Goal: Task Accomplishment & Management: Manage account settings

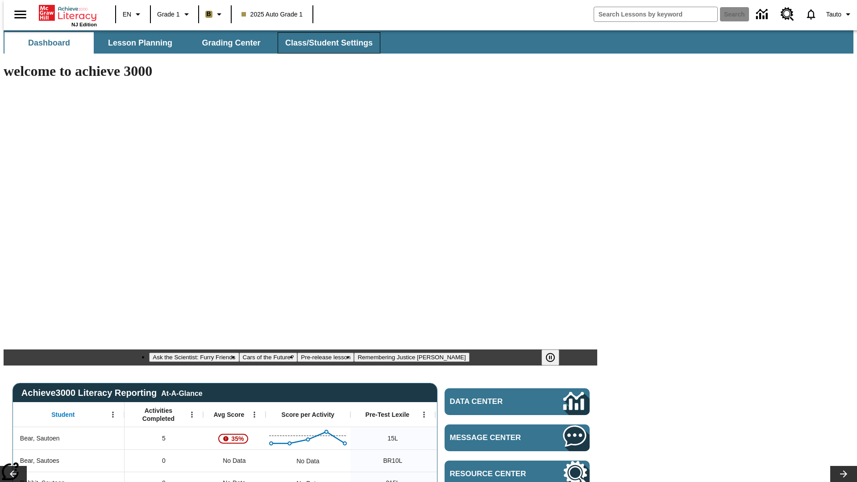
click at [324, 43] on span "Class/Student Settings" at bounding box center [329, 43] width 88 height 10
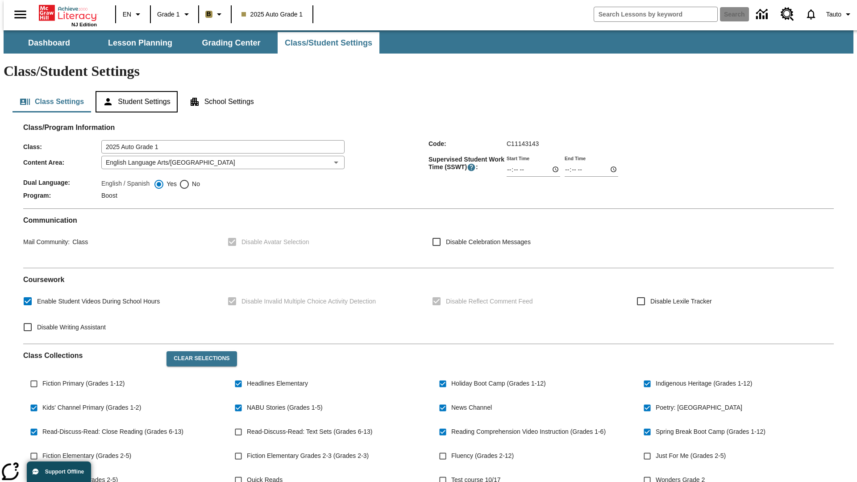
click at [134, 91] on button "Student Settings" at bounding box center [137, 101] width 82 height 21
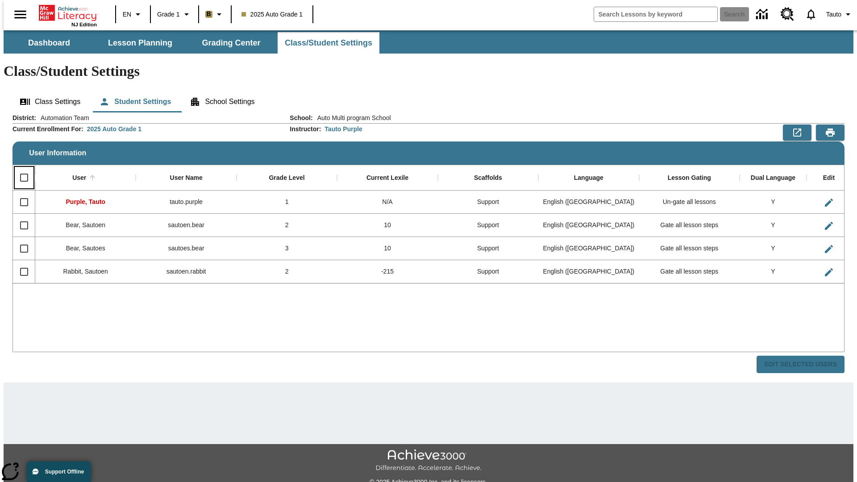
click at [20, 168] on input "Select all rows" at bounding box center [24, 177] width 19 height 19
checkbox input "true"
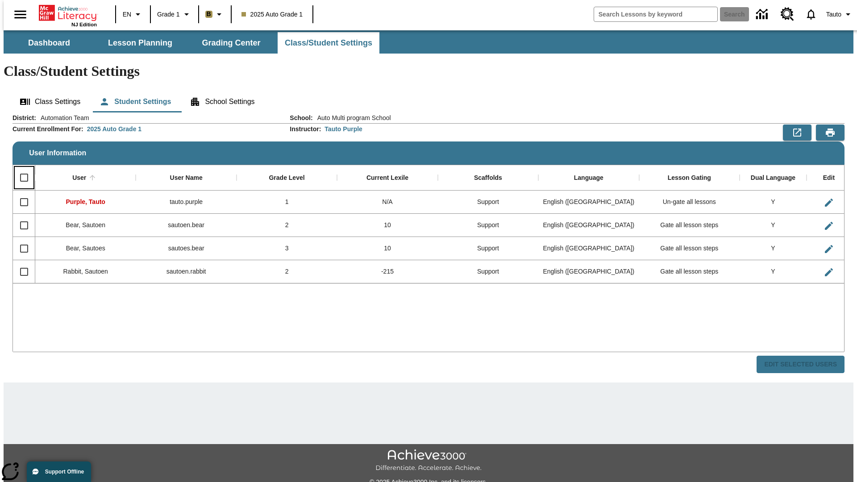
checkbox input "true"
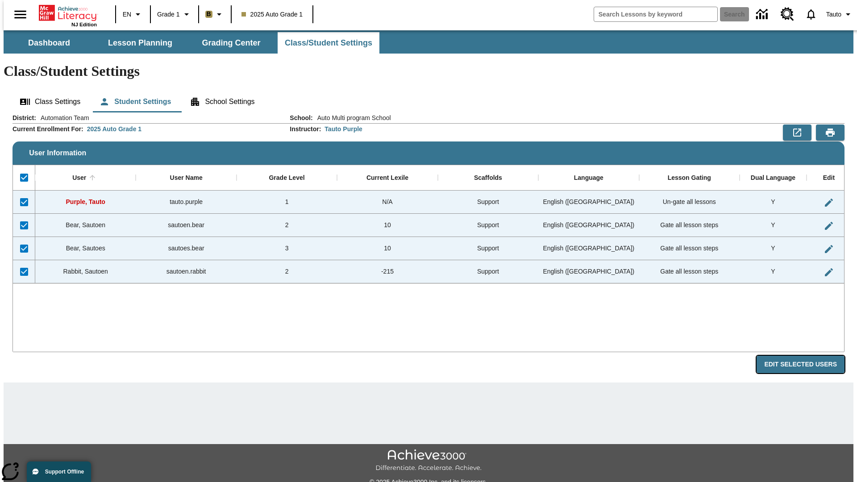
click at [808, 356] on button "Edit Selected Users" at bounding box center [801, 364] width 88 height 17
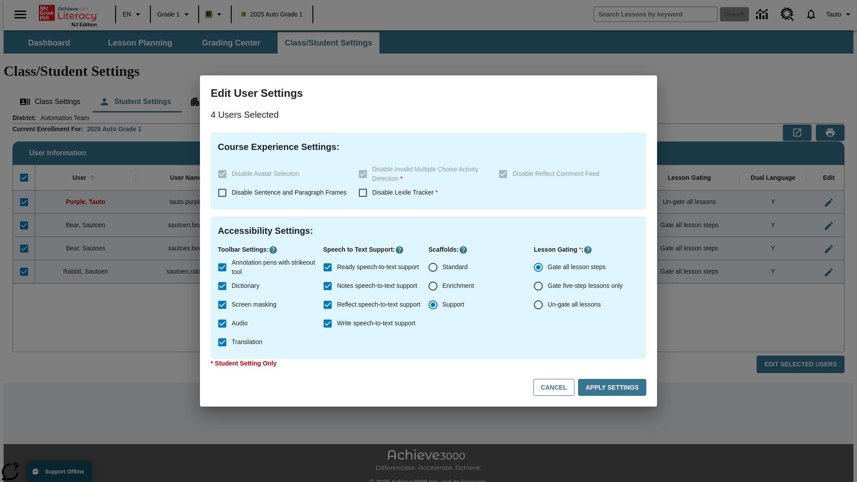
click at [433, 286] on input "Enrichment" at bounding box center [433, 286] width 19 height 19
click at [558, 388] on button "Cancel" at bounding box center [554, 387] width 41 height 17
radio input "false"
radio input "true"
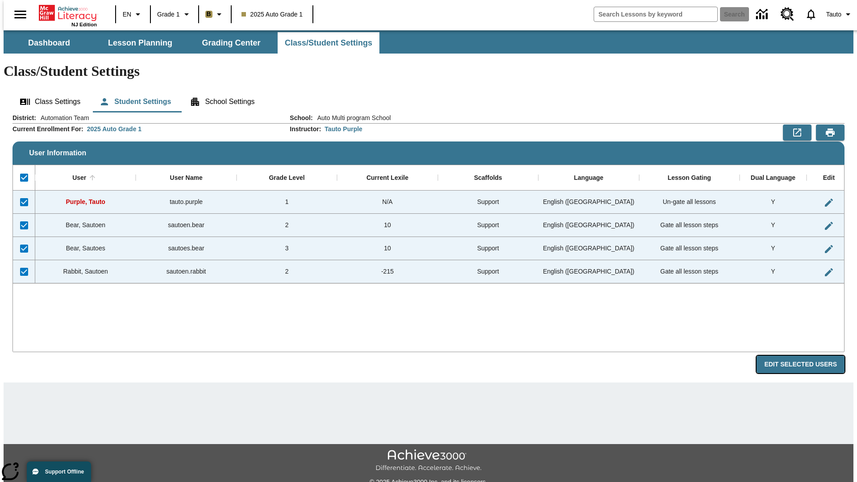
click at [808, 356] on button "Edit Selected Users" at bounding box center [801, 364] width 88 height 17
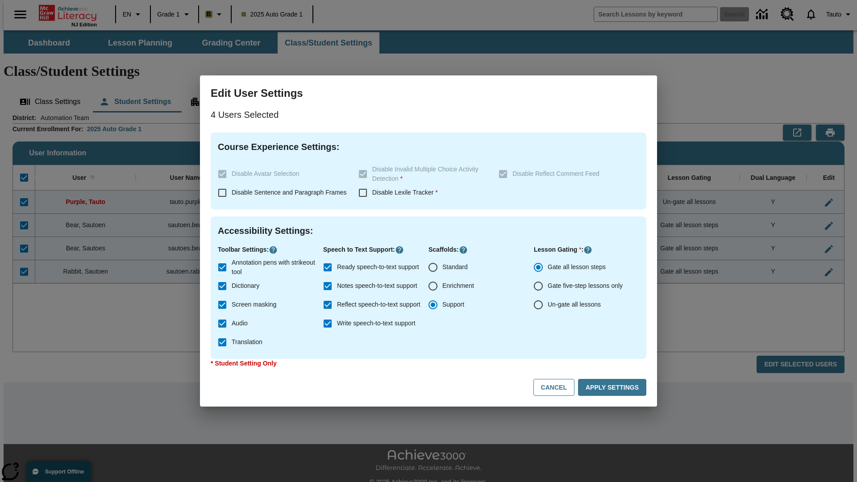
click at [433, 286] on input "Enrichment" at bounding box center [433, 286] width 19 height 19
radio input "true"
click at [614, 388] on button "Apply Settings" at bounding box center [612, 387] width 68 height 17
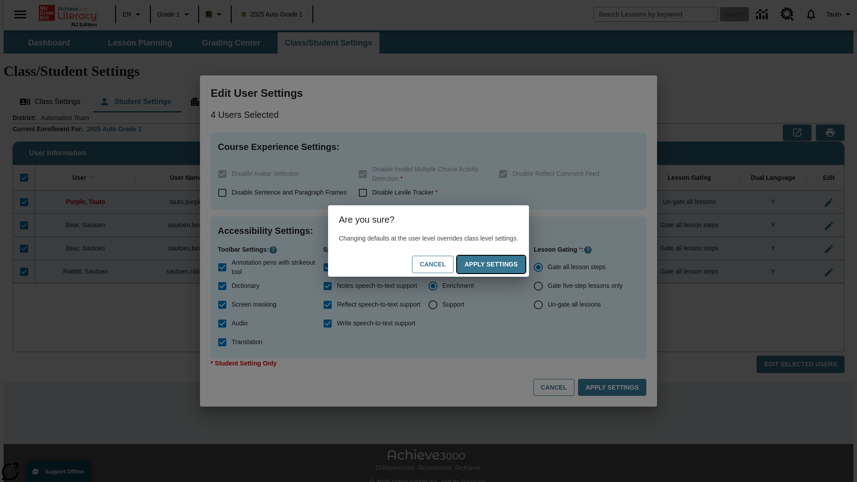
click at [500, 264] on button "Apply Settings" at bounding box center [491, 264] width 68 height 17
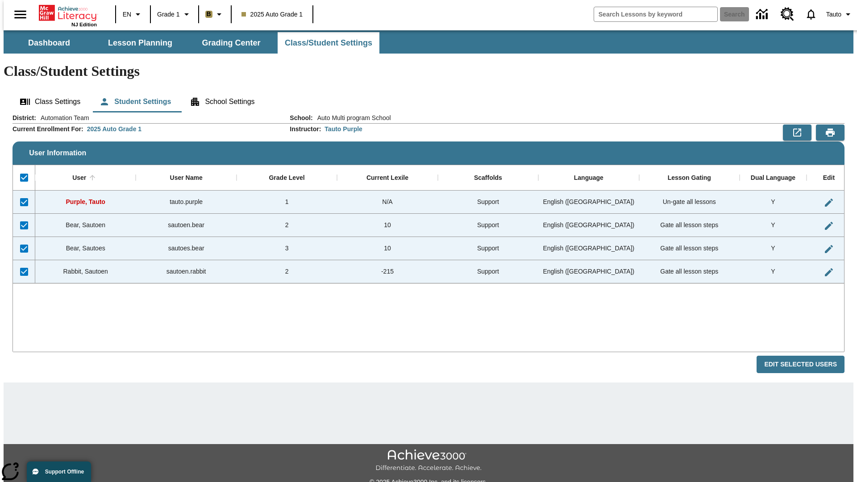
checkbox input "false"
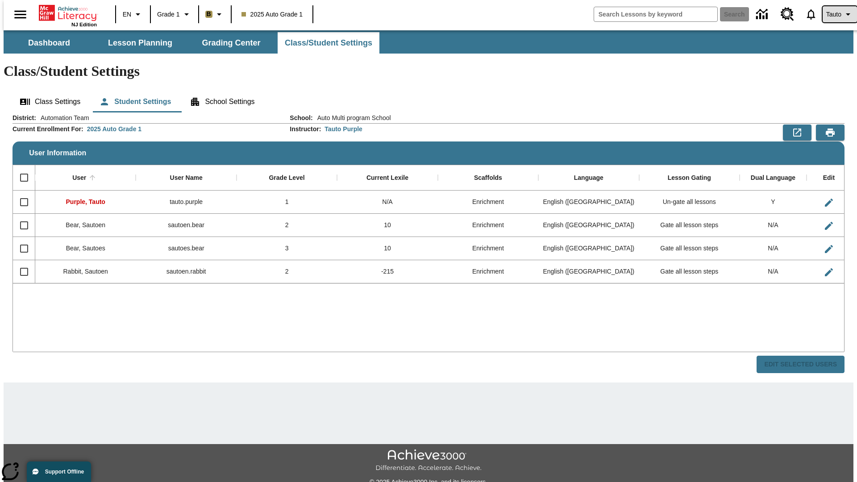
click at [835, 14] on span "Tauto" at bounding box center [833, 14] width 15 height 9
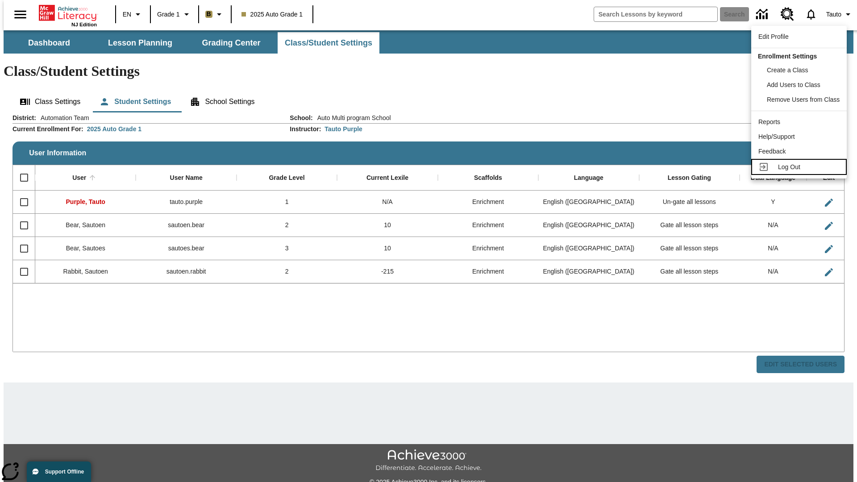
click at [801, 167] on span "Log Out" at bounding box center [789, 166] width 22 height 7
